Goal: Task Accomplishment & Management: Use online tool/utility

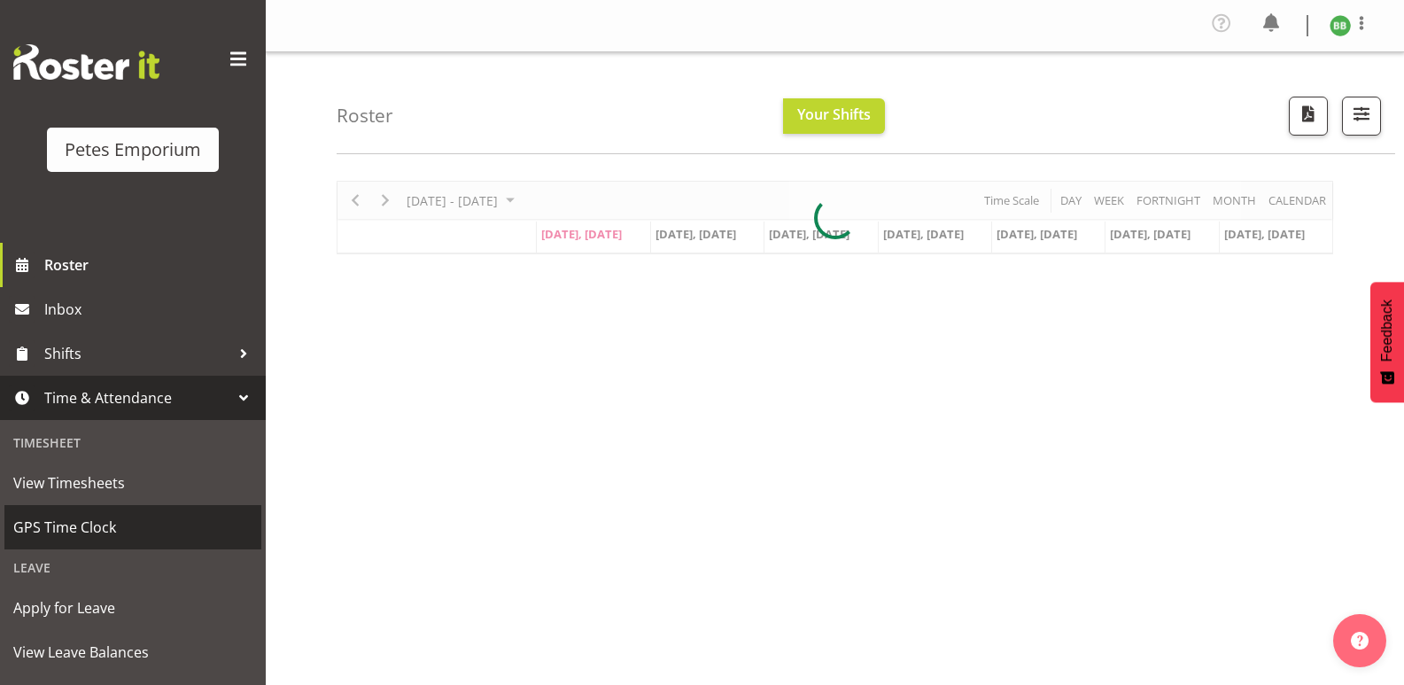
click at [115, 519] on span "GPS Time Clock" at bounding box center [132, 527] width 239 height 27
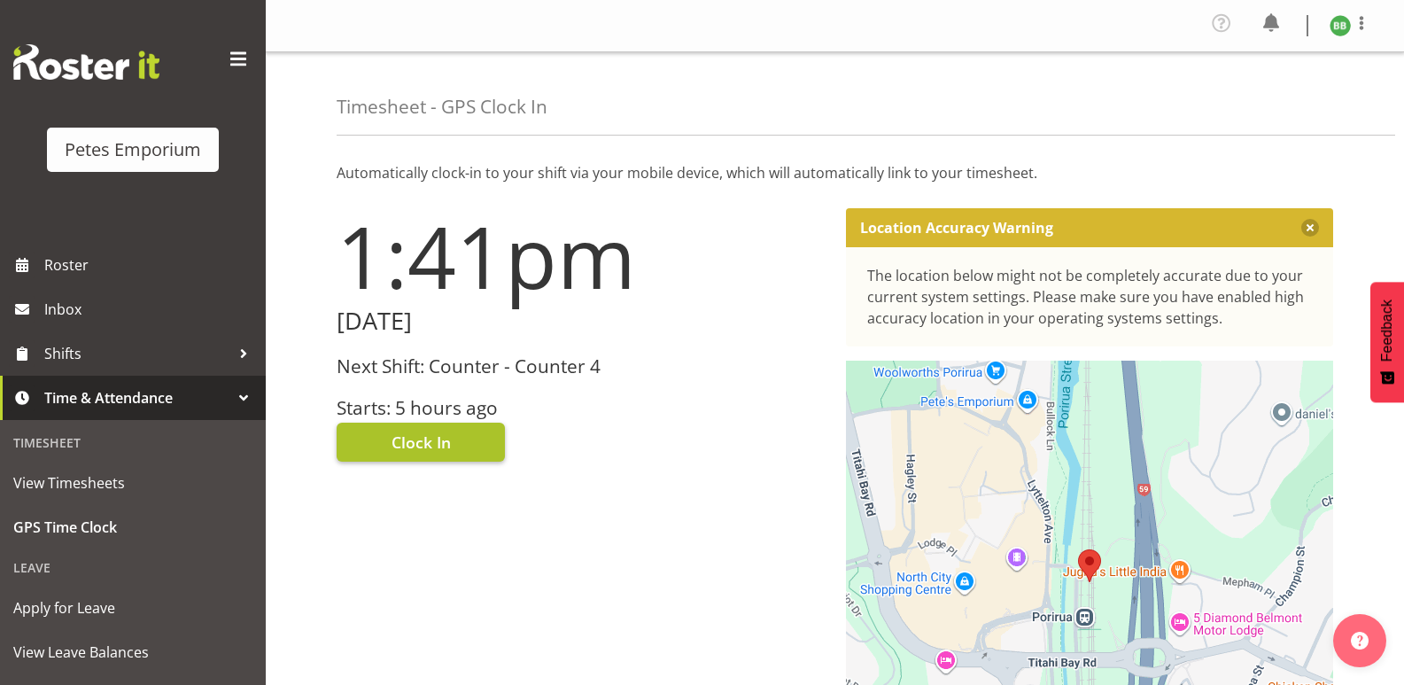
click at [420, 443] on span "Clock In" at bounding box center [421, 441] width 59 height 23
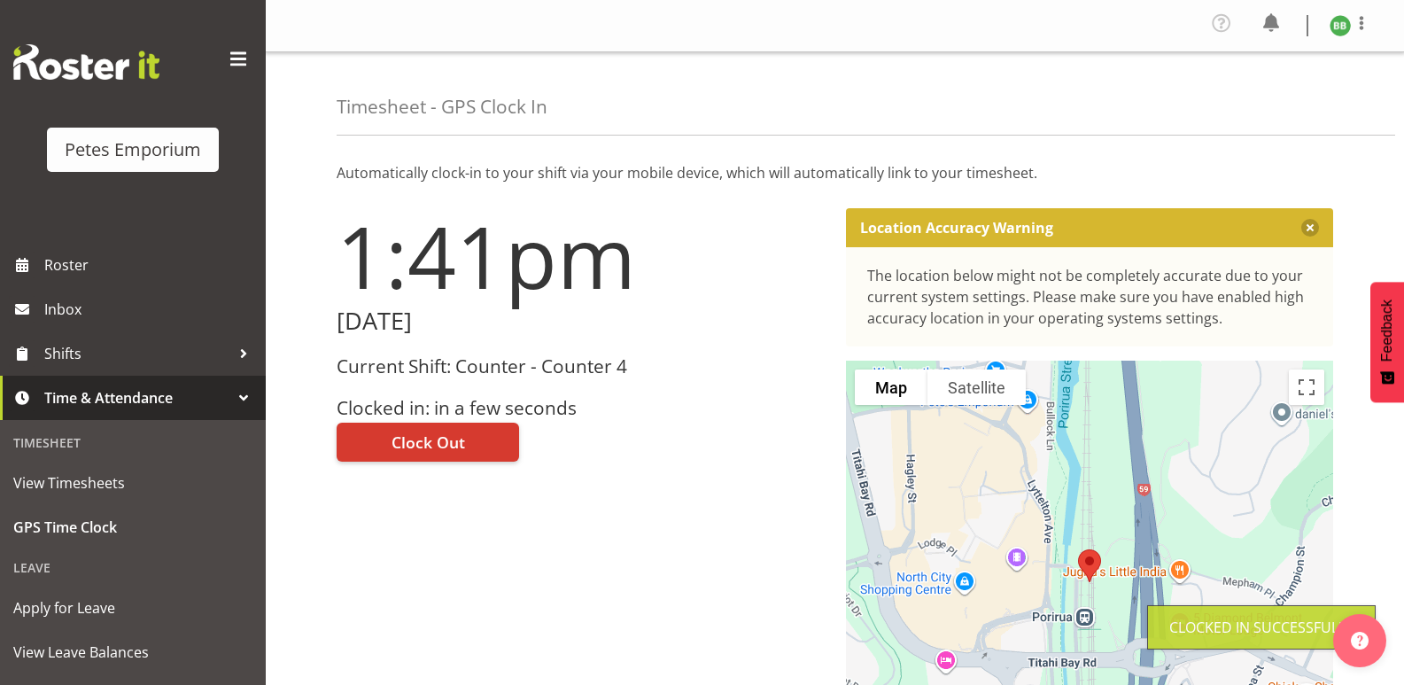
click at [1345, 21] on img at bounding box center [1340, 25] width 21 height 21
click at [1263, 89] on link "Log Out" at bounding box center [1287, 97] width 170 height 32
